Goal: Check status: Check status

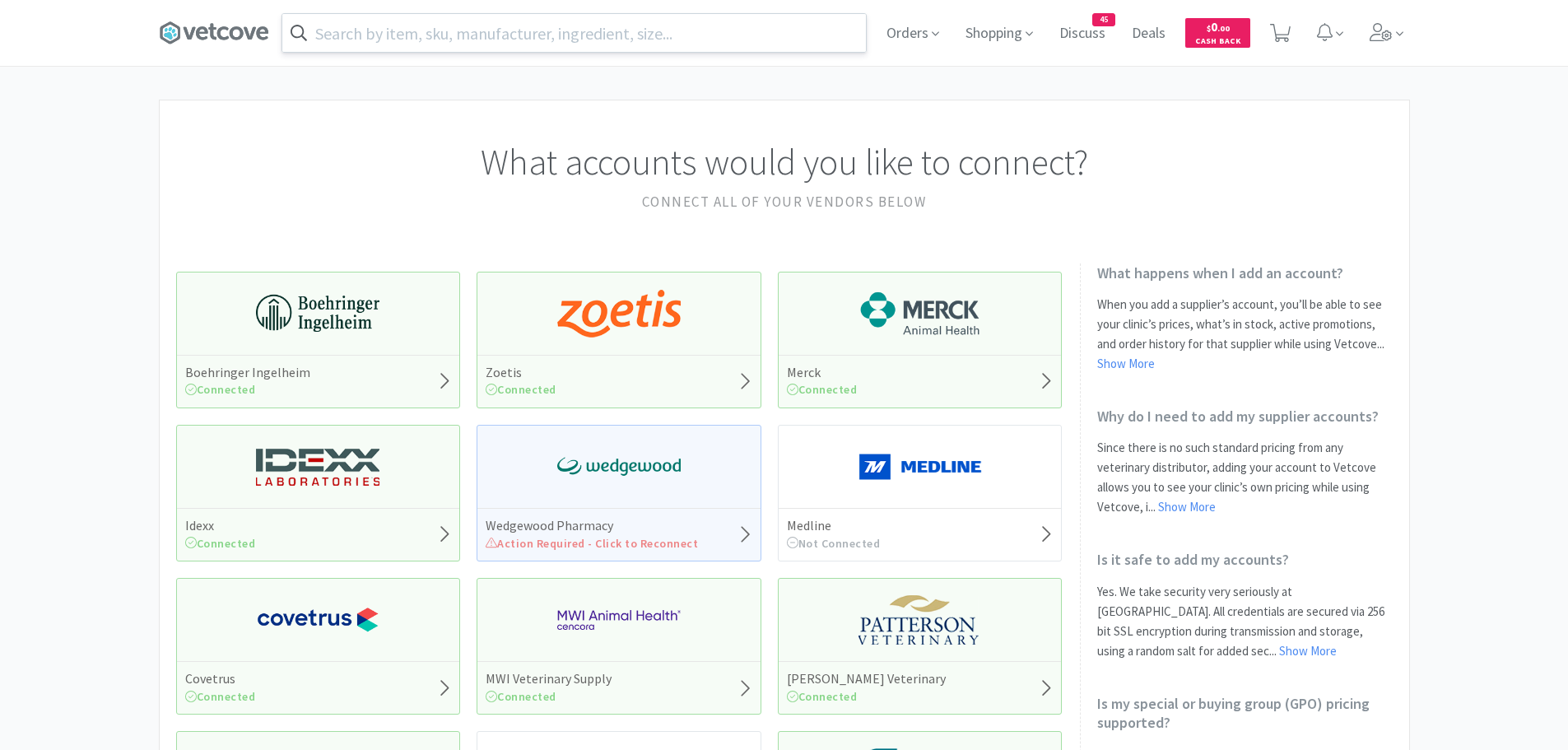
click at [477, 37] on input "text" at bounding box center [574, 32] width 583 height 38
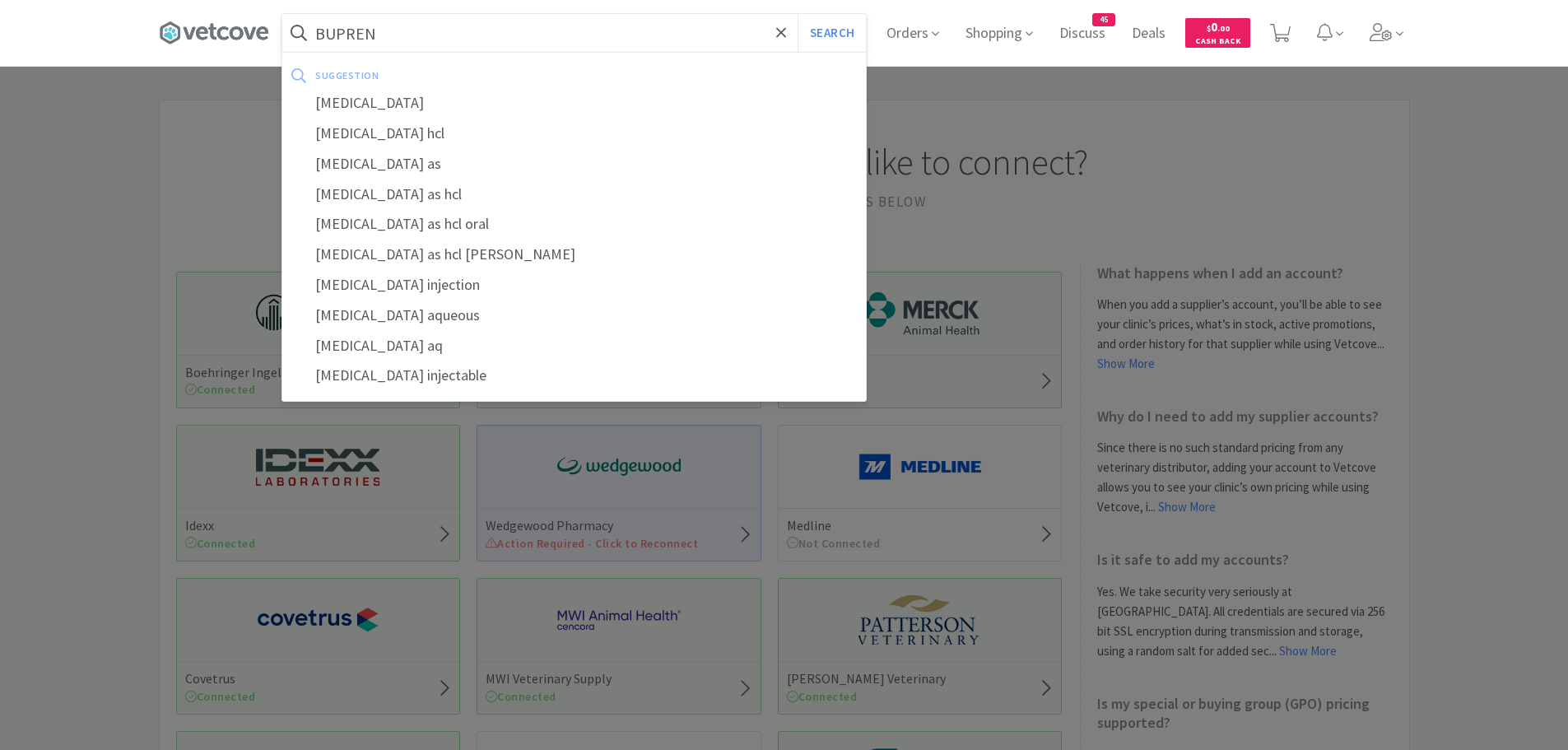
click at [438, 102] on div "[MEDICAL_DATA]" at bounding box center [574, 102] width 583 height 30
type input "[MEDICAL_DATA]"
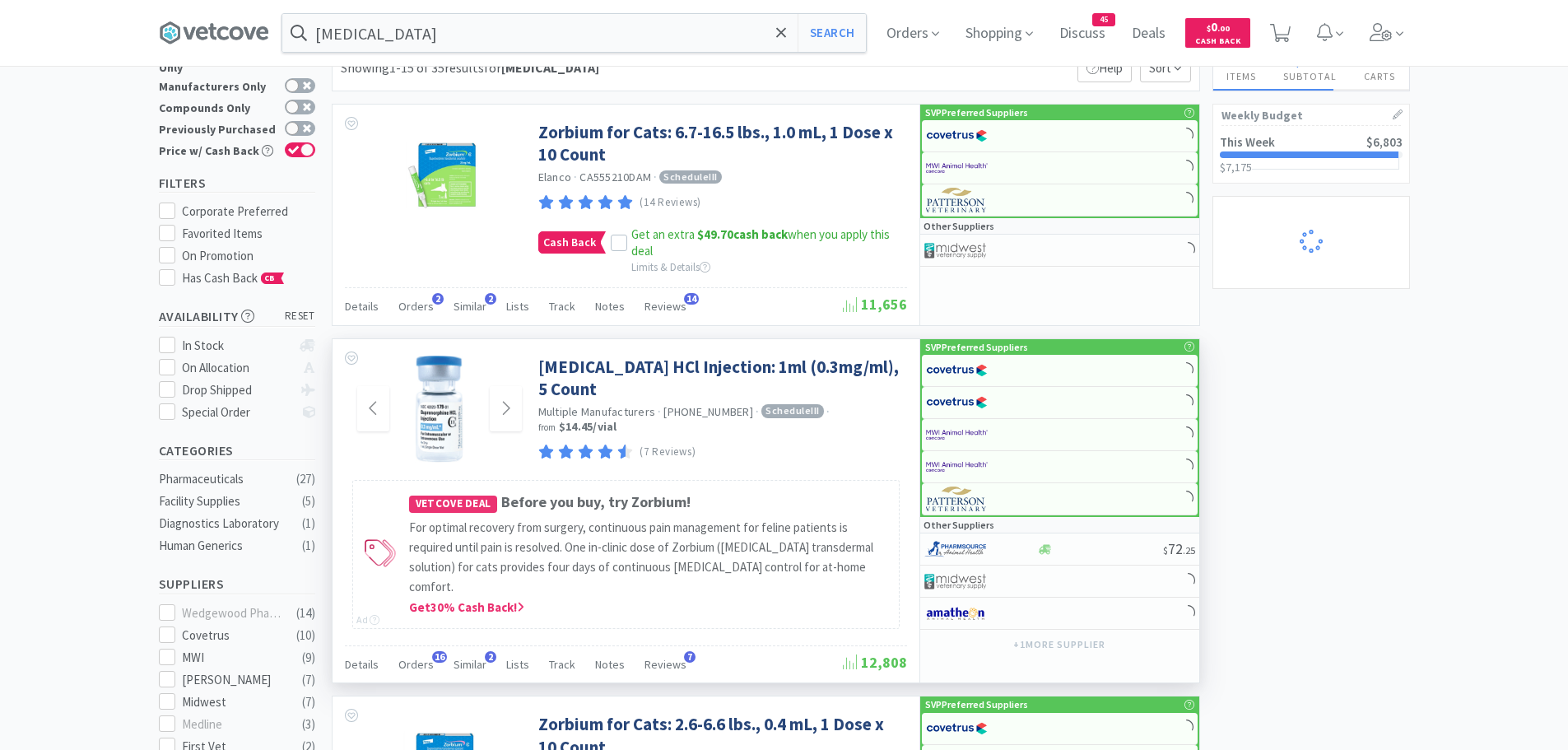
scroll to position [56, 0]
click at [425, 650] on div "Orders 16" at bounding box center [416, 665] width 35 height 31
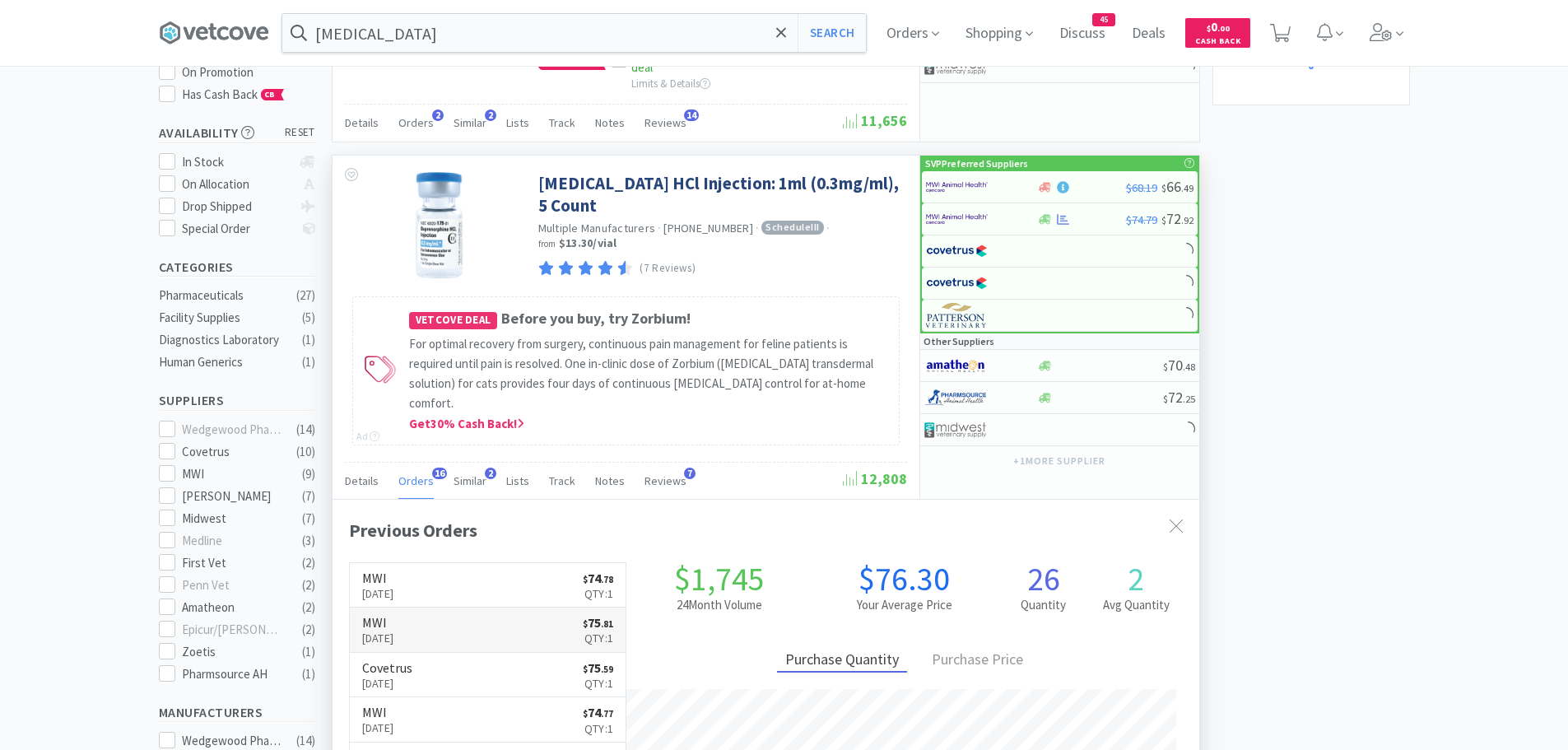
scroll to position [302, 0]
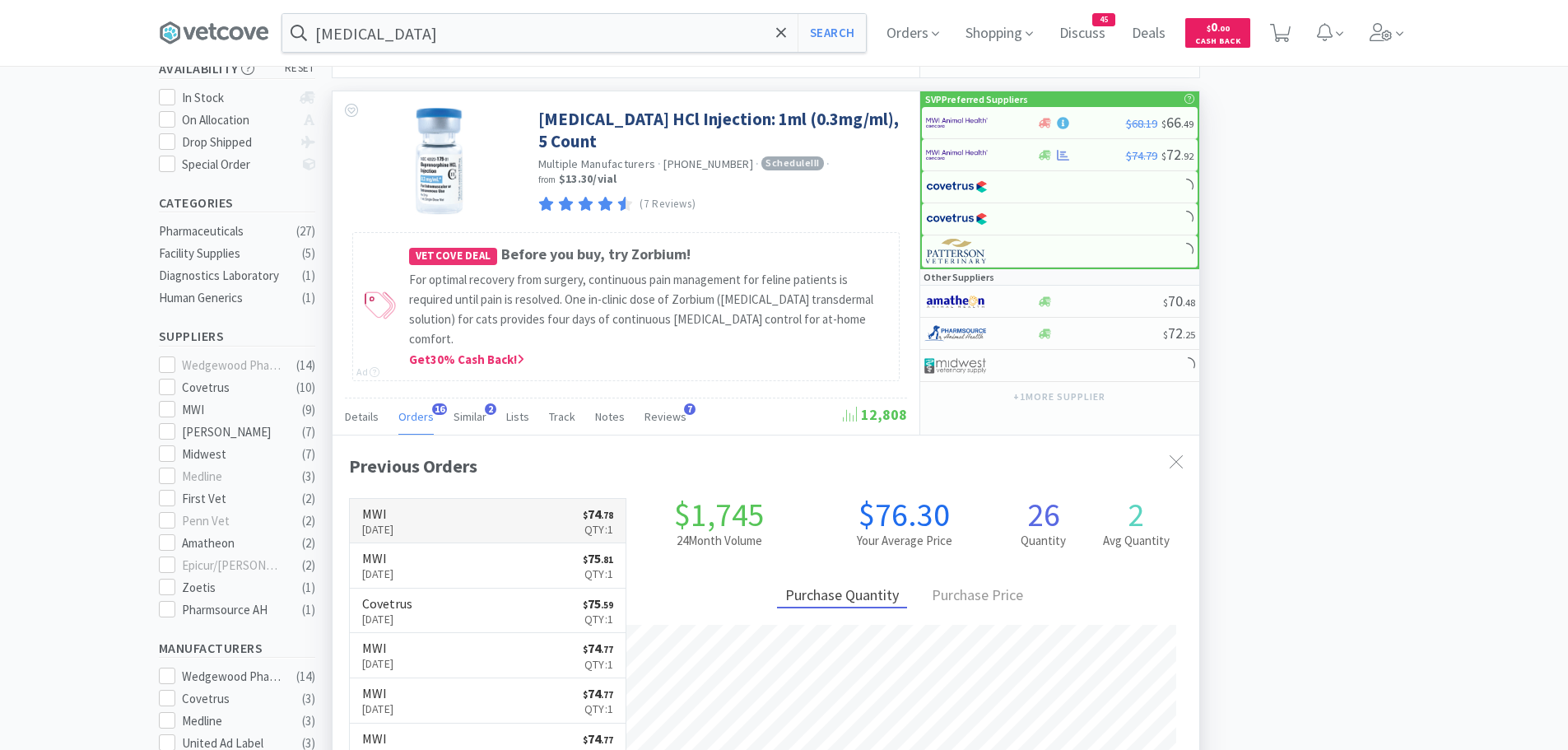
click at [453, 500] on link "MWI [DATE] $ 74 . 78 Qty: 1" at bounding box center [488, 521] width 276 height 45
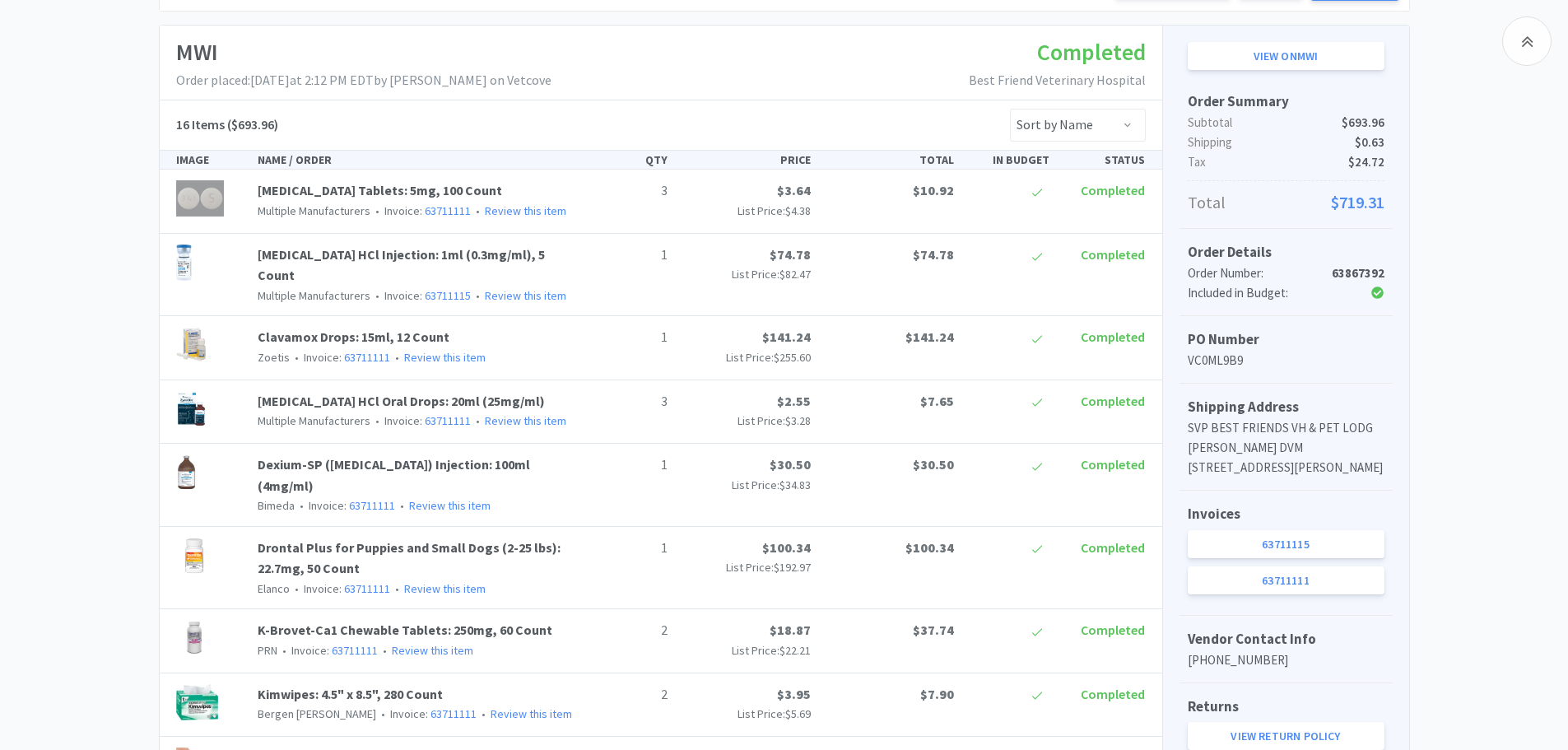
scroll to position [247, 0]
click at [437, 287] on link "63711115" at bounding box center [447, 294] width 46 height 15
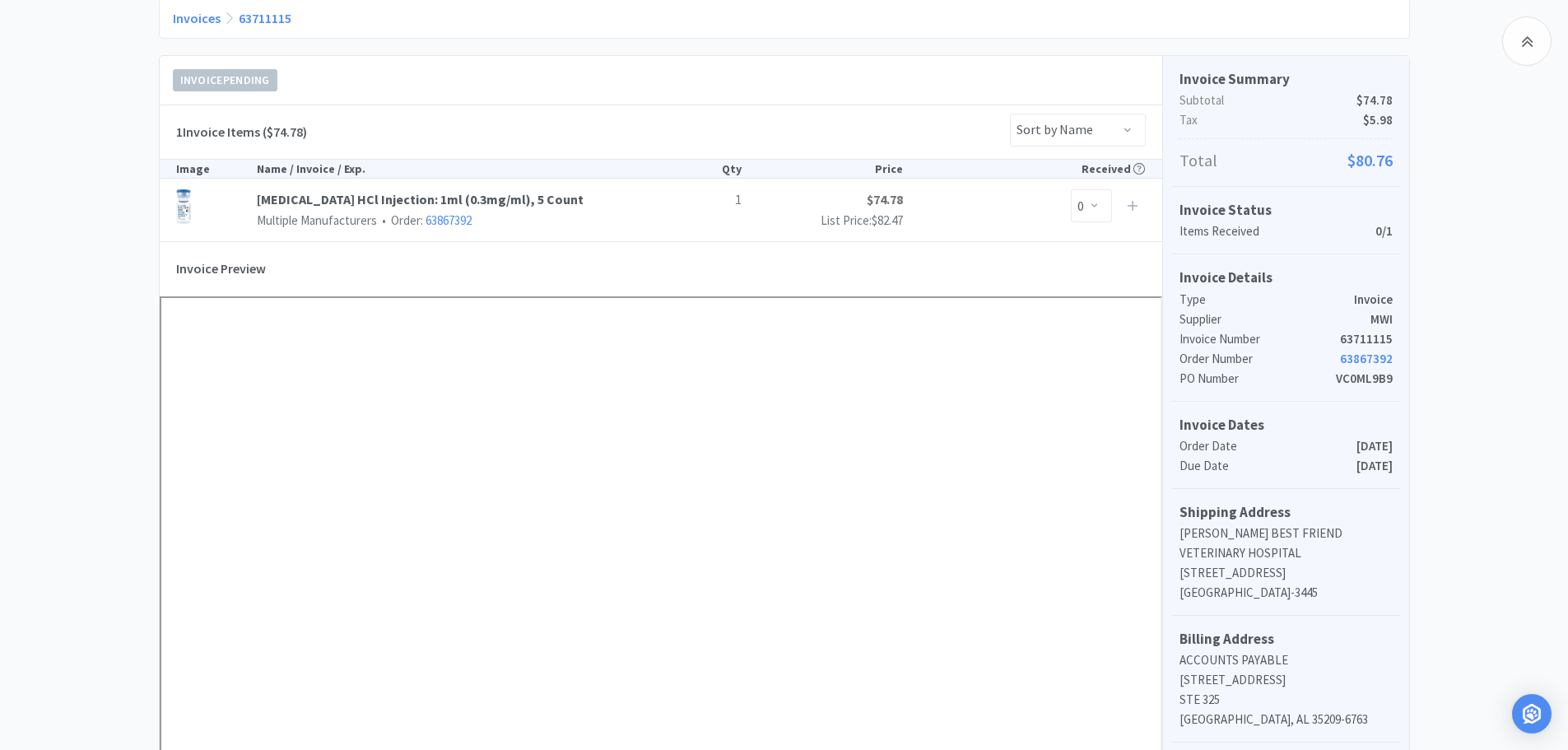
scroll to position [196, 0]
